Goal: Book appointment/travel/reservation

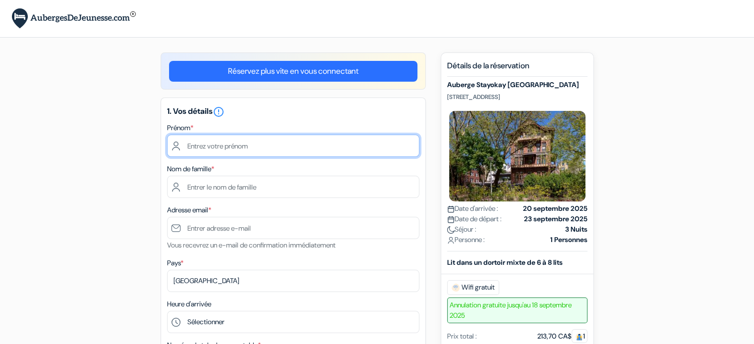
drag, startPoint x: 0, startPoint y: 0, endPoint x: 279, endPoint y: 139, distance: 311.6
click at [279, 139] on input "text" at bounding box center [293, 146] width 252 height 22
type input "[PERSON_NAME]"
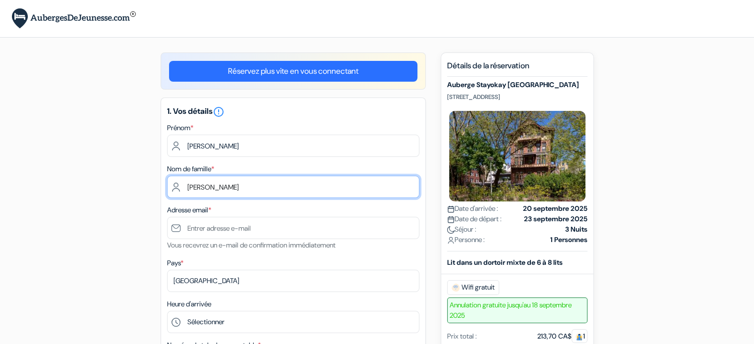
type input "[PERSON_NAME]"
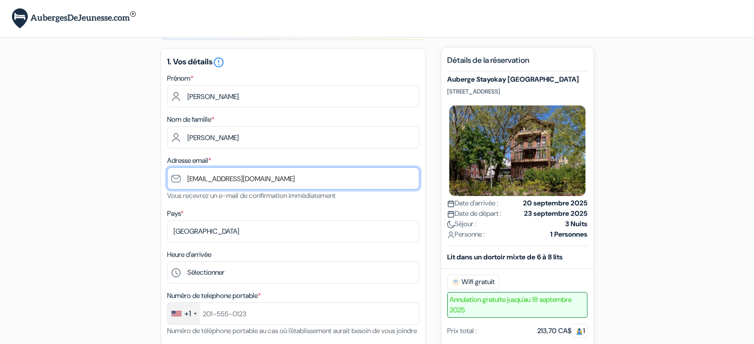
scroll to position [99, 0]
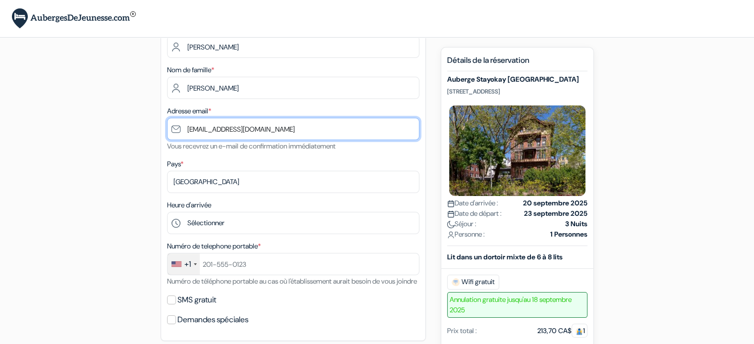
type input "[EMAIL_ADDRESS][DOMAIN_NAME]"
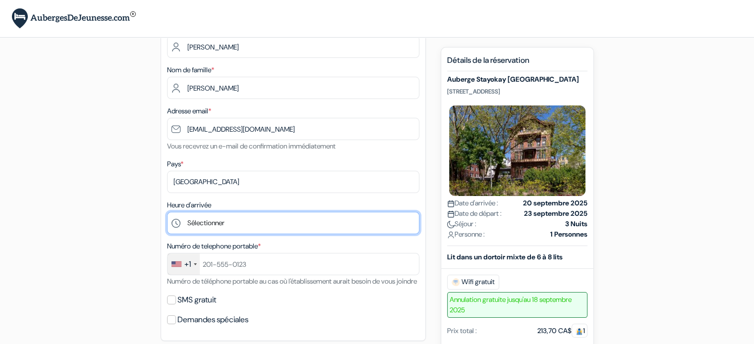
click at [252, 225] on select "Sélectionner 1:00 2:00 3:00 4:00 5:00 6:00 7:00 8:00 9:00 10:00 11:00 12:00 13:…" at bounding box center [293, 223] width 252 height 22
click at [234, 222] on select "Sélectionner 1:00 2:00 3:00 4:00 5:00 6:00 7:00 8:00 9:00 10:00 11:00 12:00 13:…" at bounding box center [293, 223] width 252 height 22
select select "12"
click at [167, 213] on select "Sélectionner 1:00 2:00 3:00 4:00 5:00 6:00 7:00 8:00 9:00 10:00 11:00 12:00 13:…" at bounding box center [293, 223] width 252 height 22
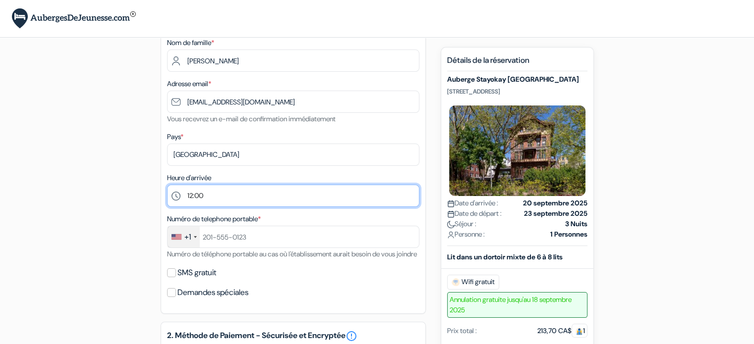
scroll to position [149, 0]
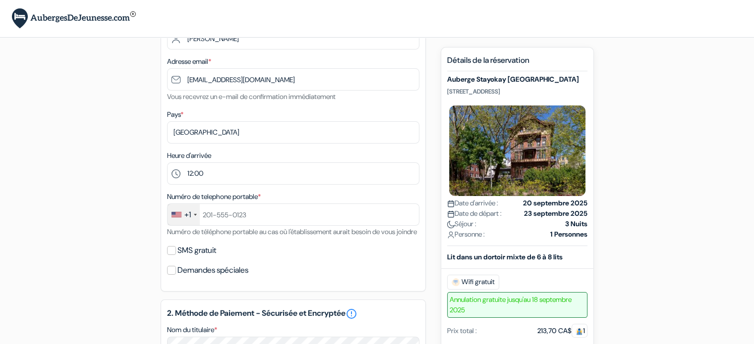
click at [190, 211] on div "+1" at bounding box center [187, 215] width 6 height 12
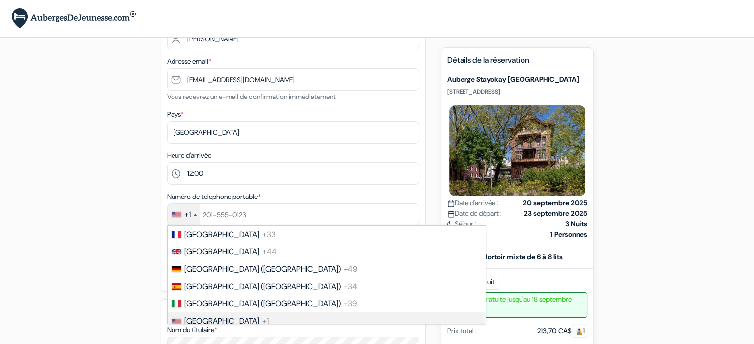
scroll to position [48, 0]
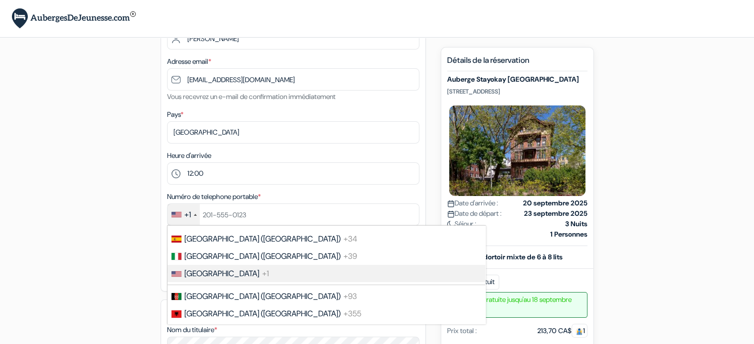
click at [190, 211] on div "+1" at bounding box center [187, 215] width 6 height 12
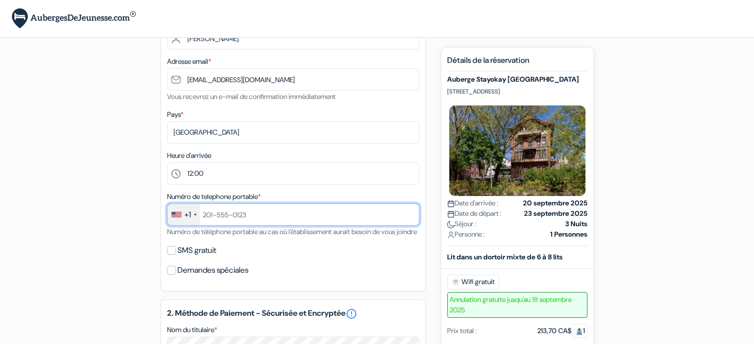
click at [237, 211] on input "text" at bounding box center [293, 215] width 252 height 22
type input "4388736401"
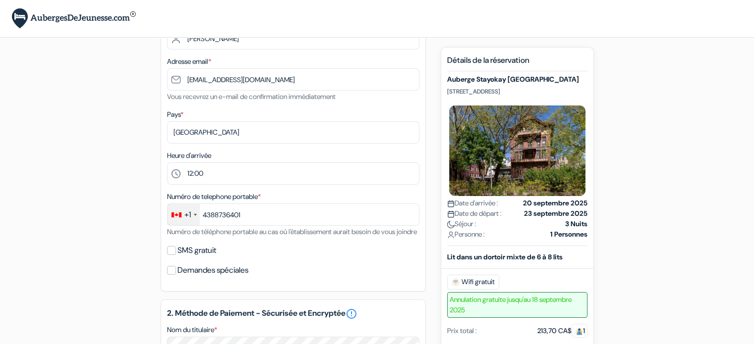
click at [204, 258] on label "SMS gratuit" at bounding box center [196, 251] width 39 height 14
click at [176, 255] on input "SMS gratuit" at bounding box center [171, 250] width 9 height 9
checkbox input "true"
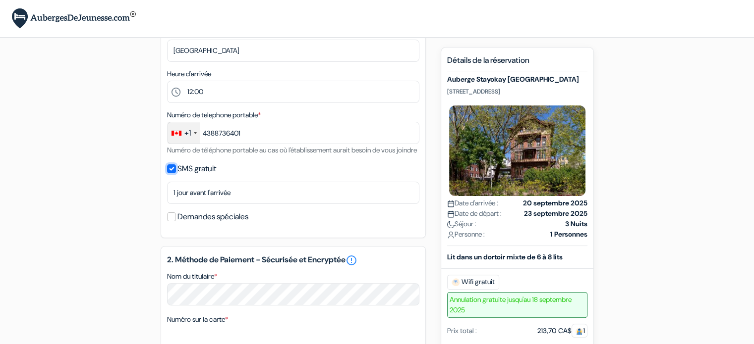
scroll to position [248, 0]
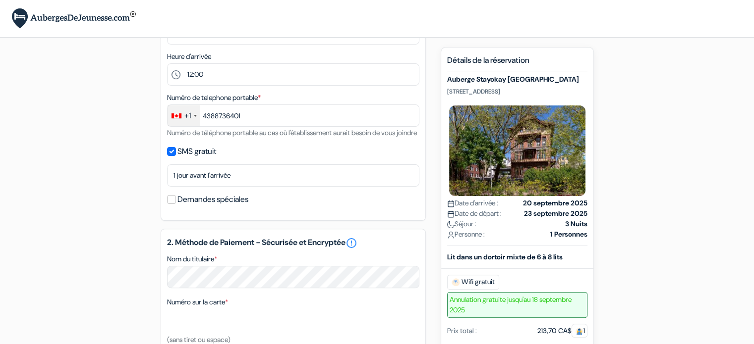
click at [242, 207] on label "Demandes spéciales" at bounding box center [212, 200] width 71 height 14
click at [176, 204] on input "Demandes spéciales" at bounding box center [171, 199] width 9 height 9
checkbox input "true"
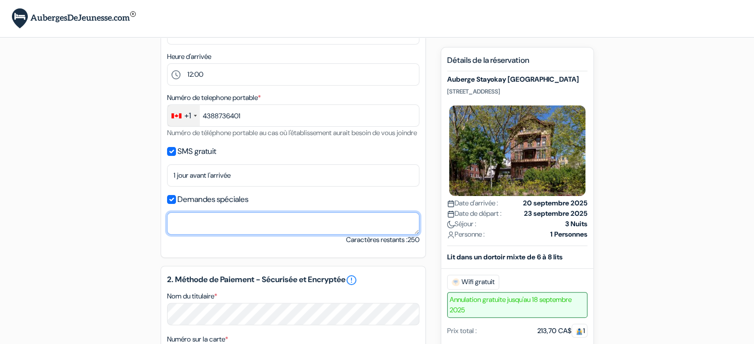
click at [269, 235] on textarea "Nom du titulaire *" at bounding box center [293, 224] width 252 height 22
type textarea "B"
click at [194, 231] on textarea "Hi, I would like to know if there is some place where I can put my luggage if I…" at bounding box center [293, 224] width 252 height 22
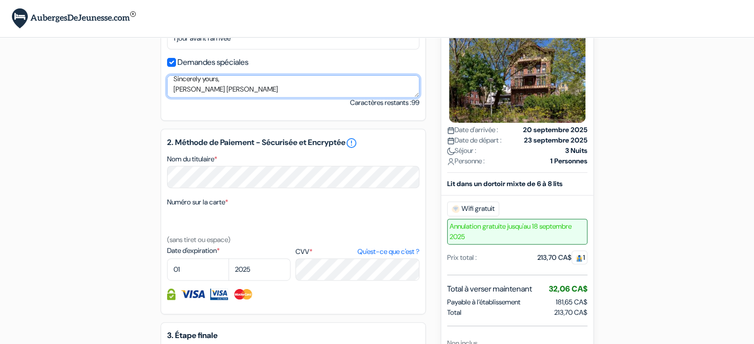
scroll to position [446, 0]
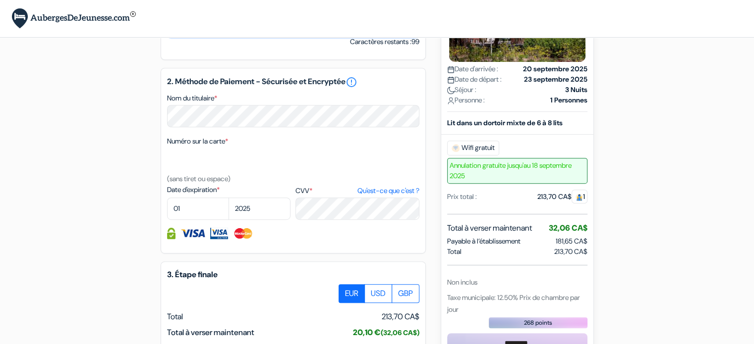
type textarea "Hi, I would like to know if there is some place where I can put my luggage if I…"
select select "06"
select select "2028"
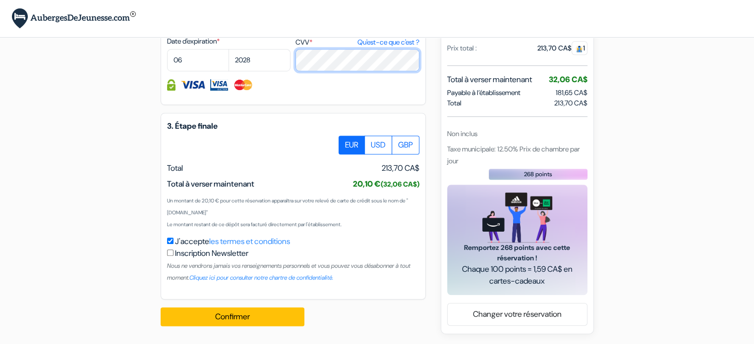
scroll to position [607, 0]
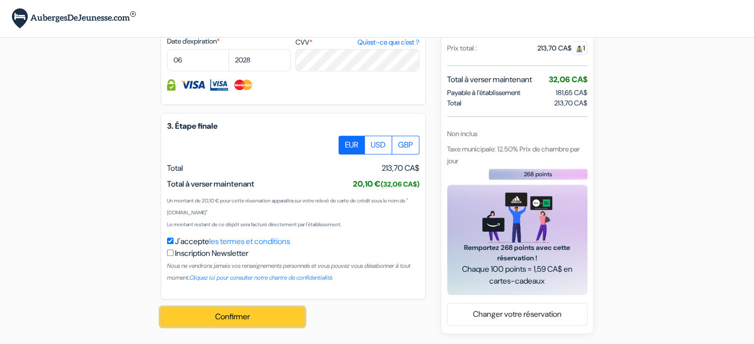
click at [269, 312] on button "Confirmer Loading..." at bounding box center [233, 317] width 144 height 19
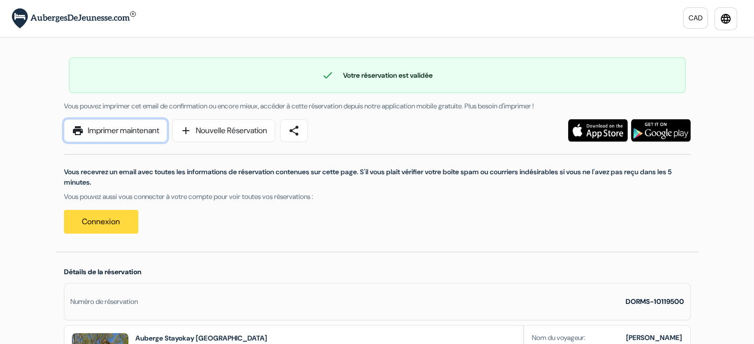
drag, startPoint x: 146, startPoint y: 132, endPoint x: 359, endPoint y: 188, distance: 219.8
click at [146, 132] on link "print Imprimer maintenant" at bounding box center [115, 130] width 103 height 23
